Goal: Navigation & Orientation: Find specific page/section

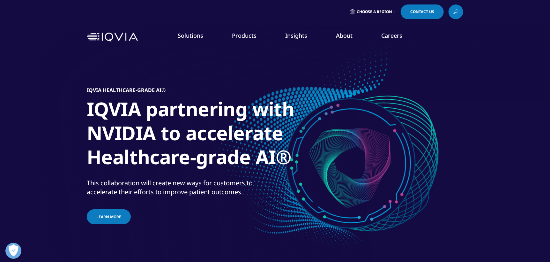
scroll to position [81, 0]
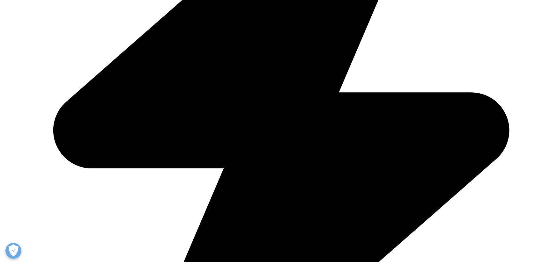
scroll to position [511, 0]
